Goal: Find specific page/section: Find specific page/section

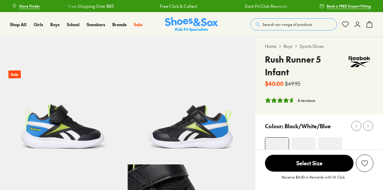
select select "*"
click at [186, 26] on img at bounding box center [191, 24] width 53 height 15
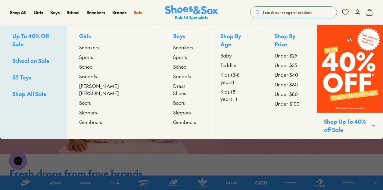
scroll to position [20, 0]
click at [135, 10] on span "Sale" at bounding box center [138, 12] width 9 height 6
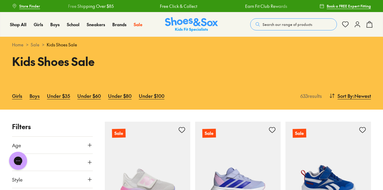
click at [91, 146] on icon at bounding box center [90, 145] width 6 height 6
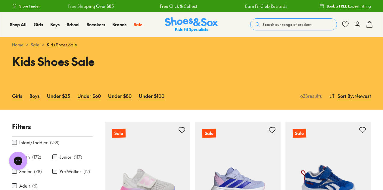
scroll to position [17, 0]
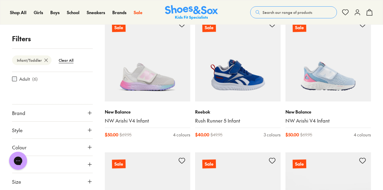
scroll to position [106, 0]
click at [88, 130] on use at bounding box center [90, 130] width 4 height 4
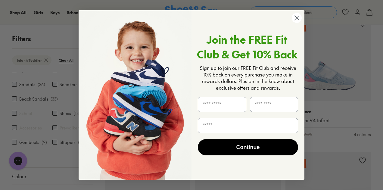
scroll to position [124, 0]
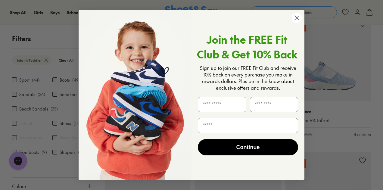
click at [297, 23] on circle "Close dialog" at bounding box center [297, 18] width 10 height 10
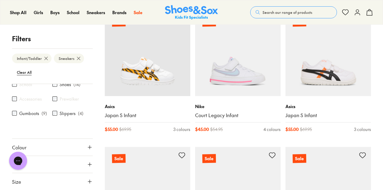
scroll to position [115, 0]
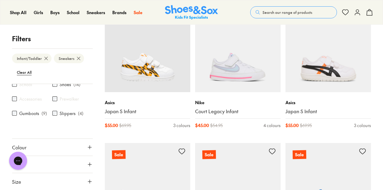
click at [83, 185] on button "Size" at bounding box center [52, 181] width 81 height 17
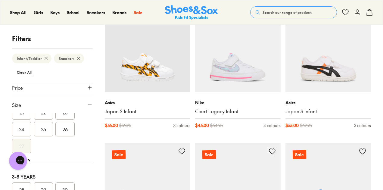
scroll to position [0, 0]
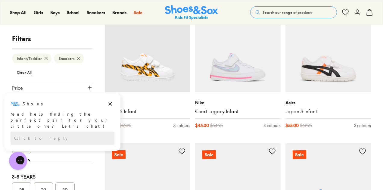
click at [80, 79] on div "Infant/Toddler Sneakers Clear All" at bounding box center [52, 65] width 81 height 35
click at [109, 104] on icon "Dismiss campaign" at bounding box center [110, 103] width 6 height 7
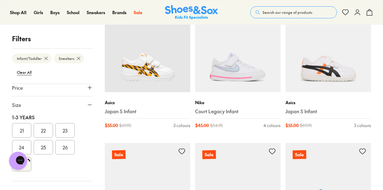
scroll to position [68, 0]
click at [64, 132] on button "23" at bounding box center [64, 131] width 19 height 14
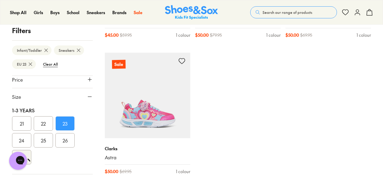
scroll to position [349, 0]
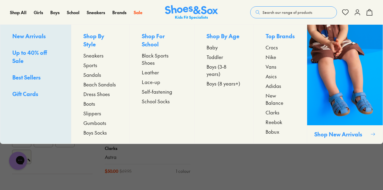
click at [87, 54] on span "Sneakers" at bounding box center [93, 55] width 20 height 7
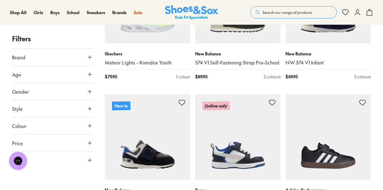
scroll to position [176, 0]
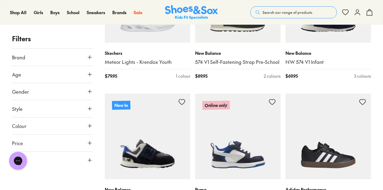
click at [92, 162] on icon at bounding box center [90, 160] width 6 height 6
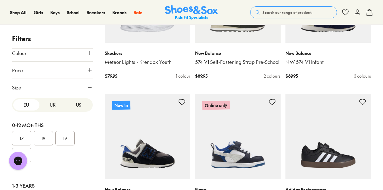
scroll to position [94, 0]
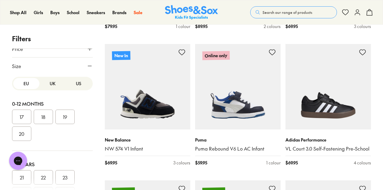
click at [67, 177] on button "23" at bounding box center [64, 177] width 19 height 14
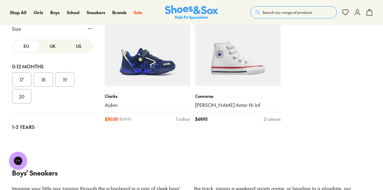
scroll to position [1526, 0]
